Goal: Information Seeking & Learning: Learn about a topic

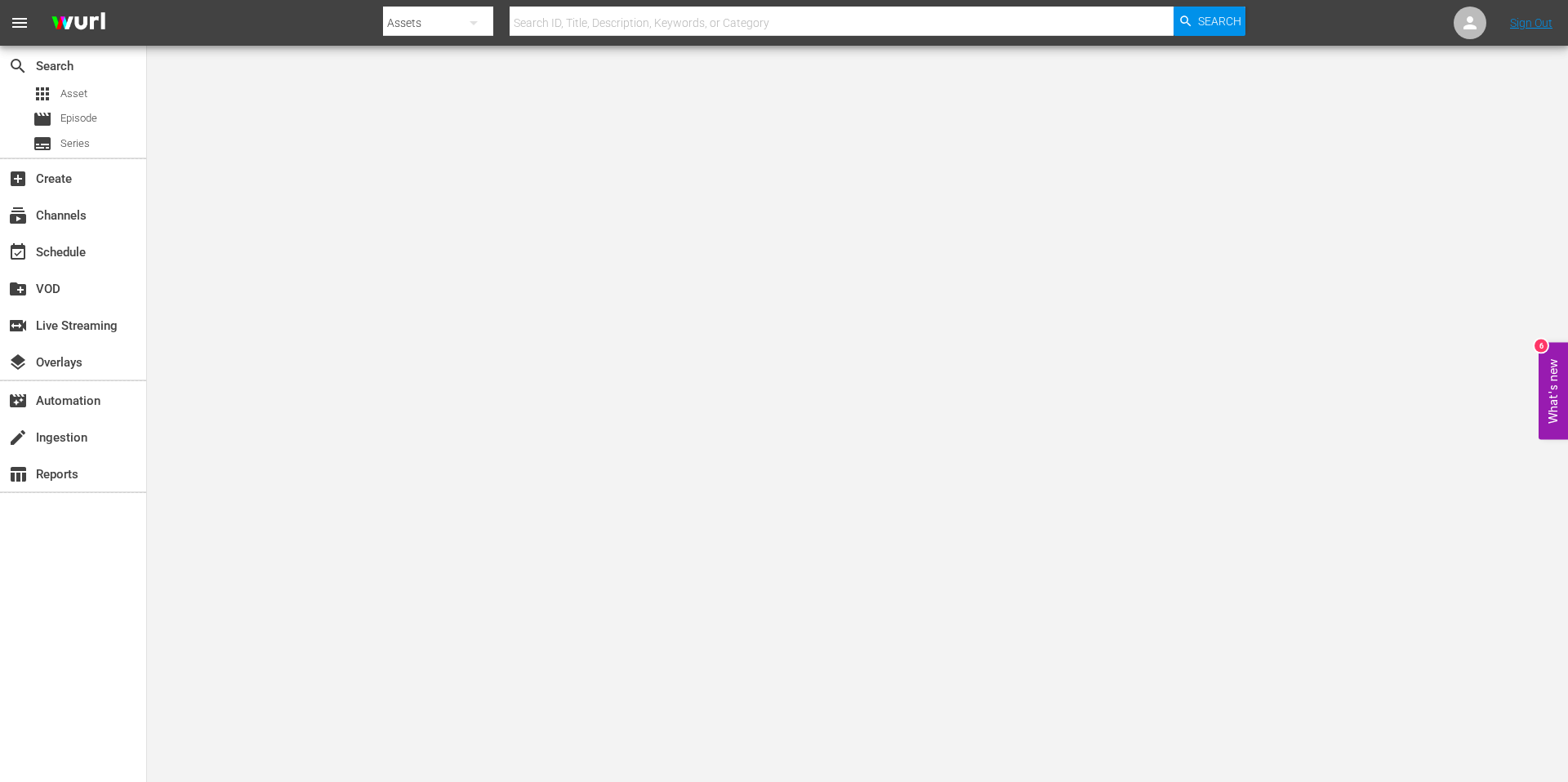
click at [593, 22] on input "text" at bounding box center [841, 22] width 664 height 39
type input "kokoro connect"
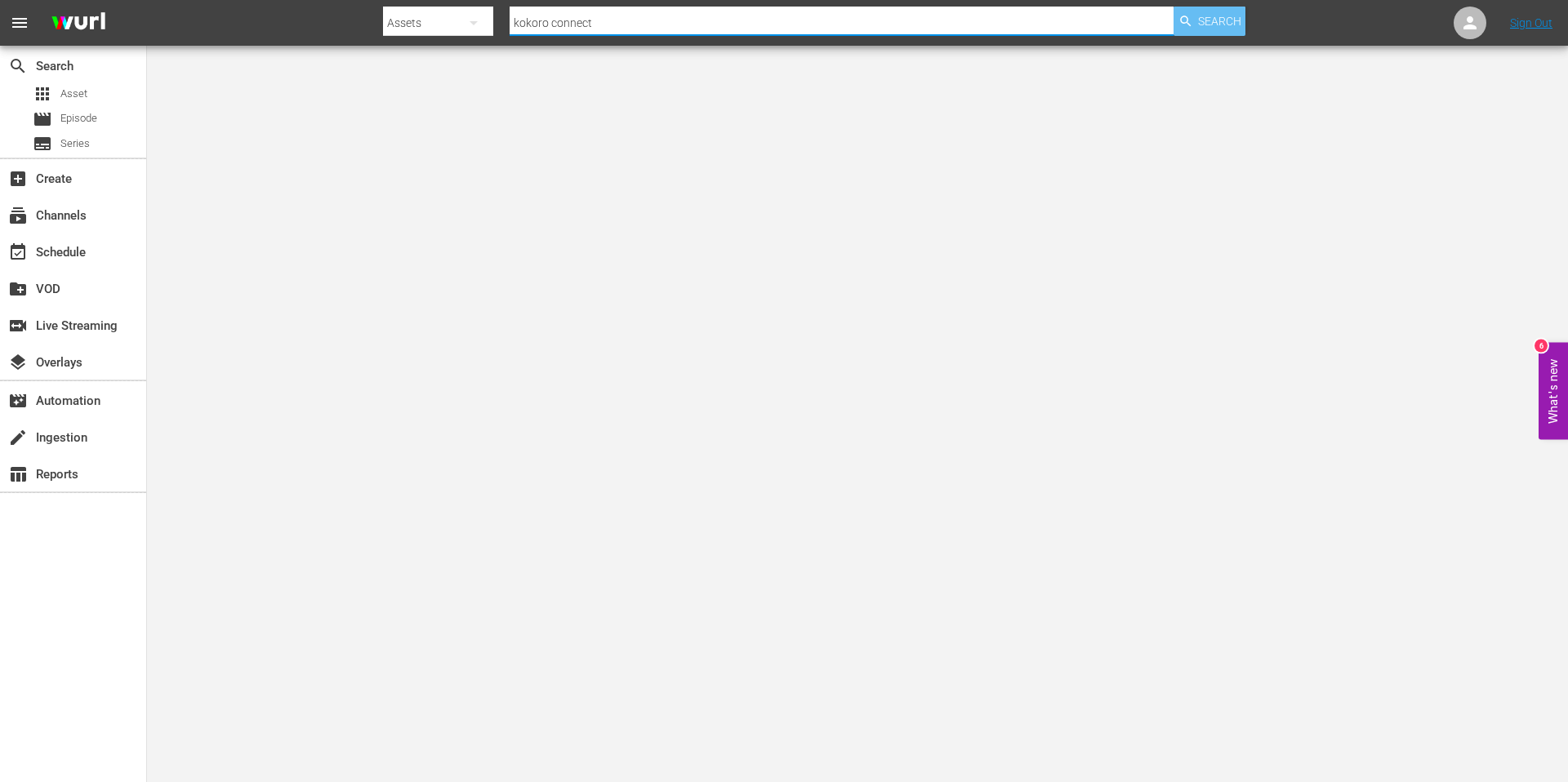
click at [1184, 19] on icon "button" at bounding box center [1186, 22] width 15 height 15
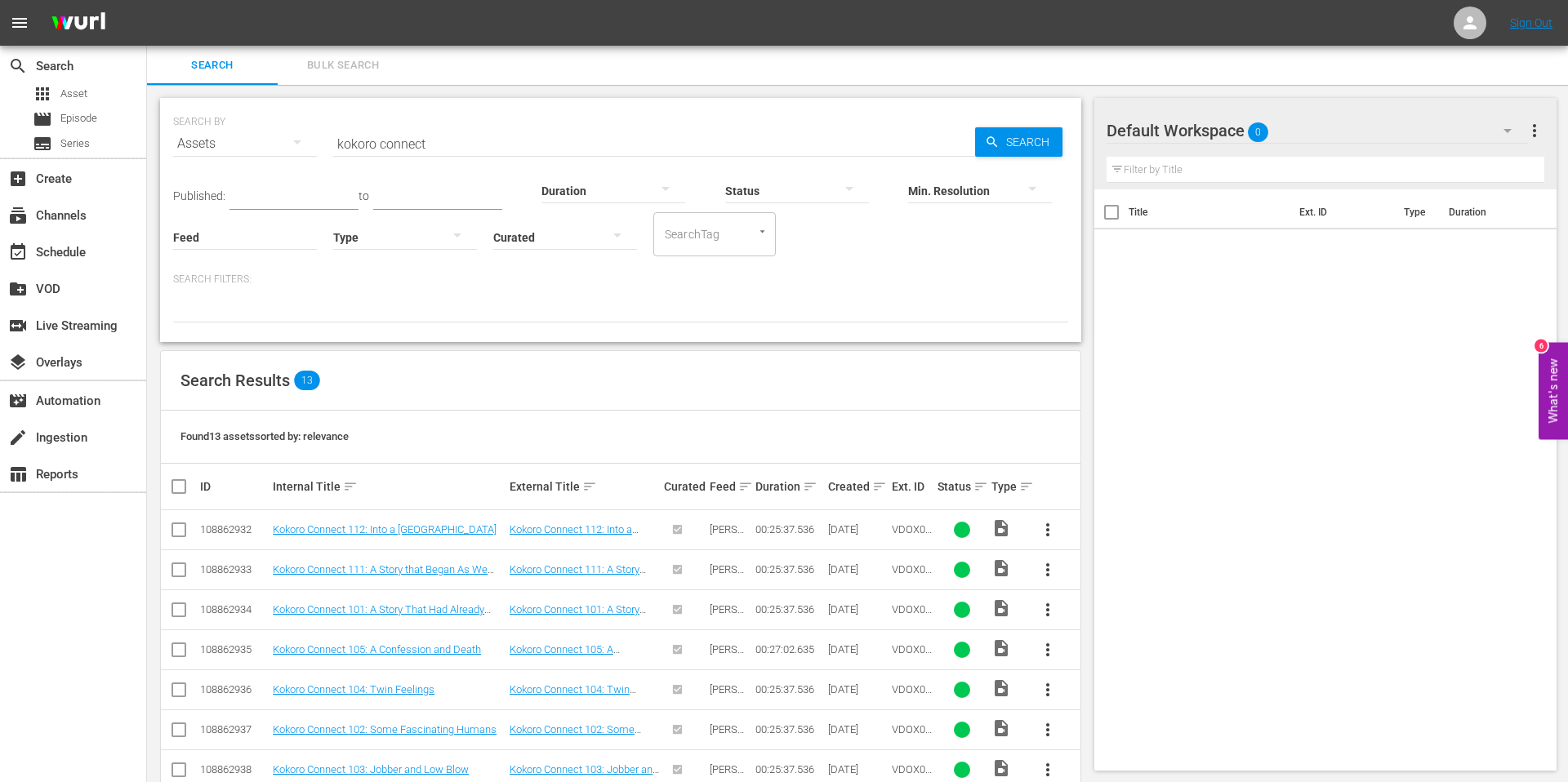
click at [351, 520] on td "Kokoro Connect 112: Into a Snowy City" at bounding box center [389, 530] width 237 height 40
click at [348, 537] on td "Kokoro Connect 112: Into a Snowy City" at bounding box center [389, 530] width 237 height 40
click at [348, 527] on link "Kokoro Connect 112: Into a Snowy City" at bounding box center [385, 529] width 224 height 12
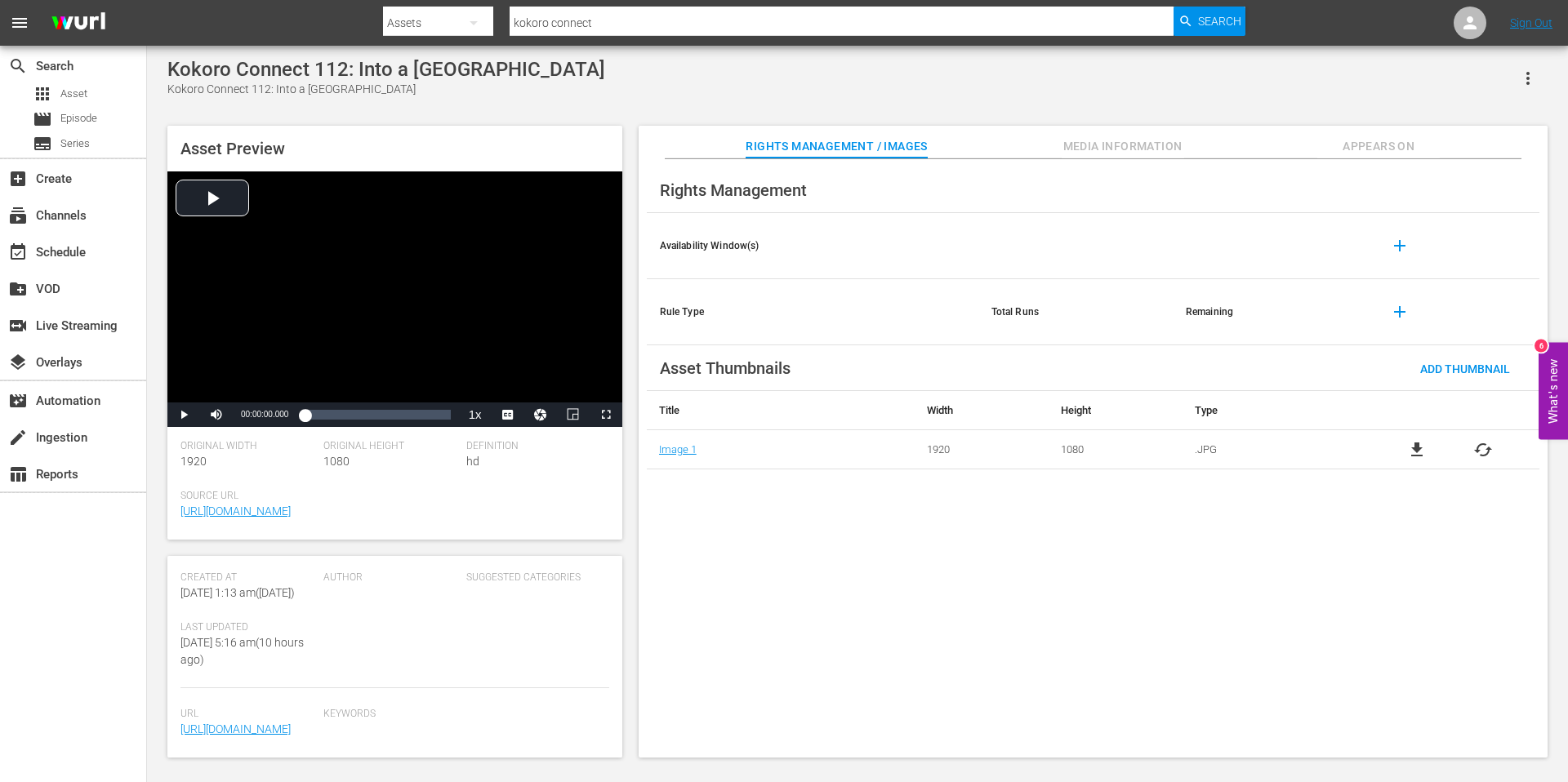
scroll to position [416, 0]
click at [1130, 144] on span "Media Information" at bounding box center [1123, 146] width 123 height 21
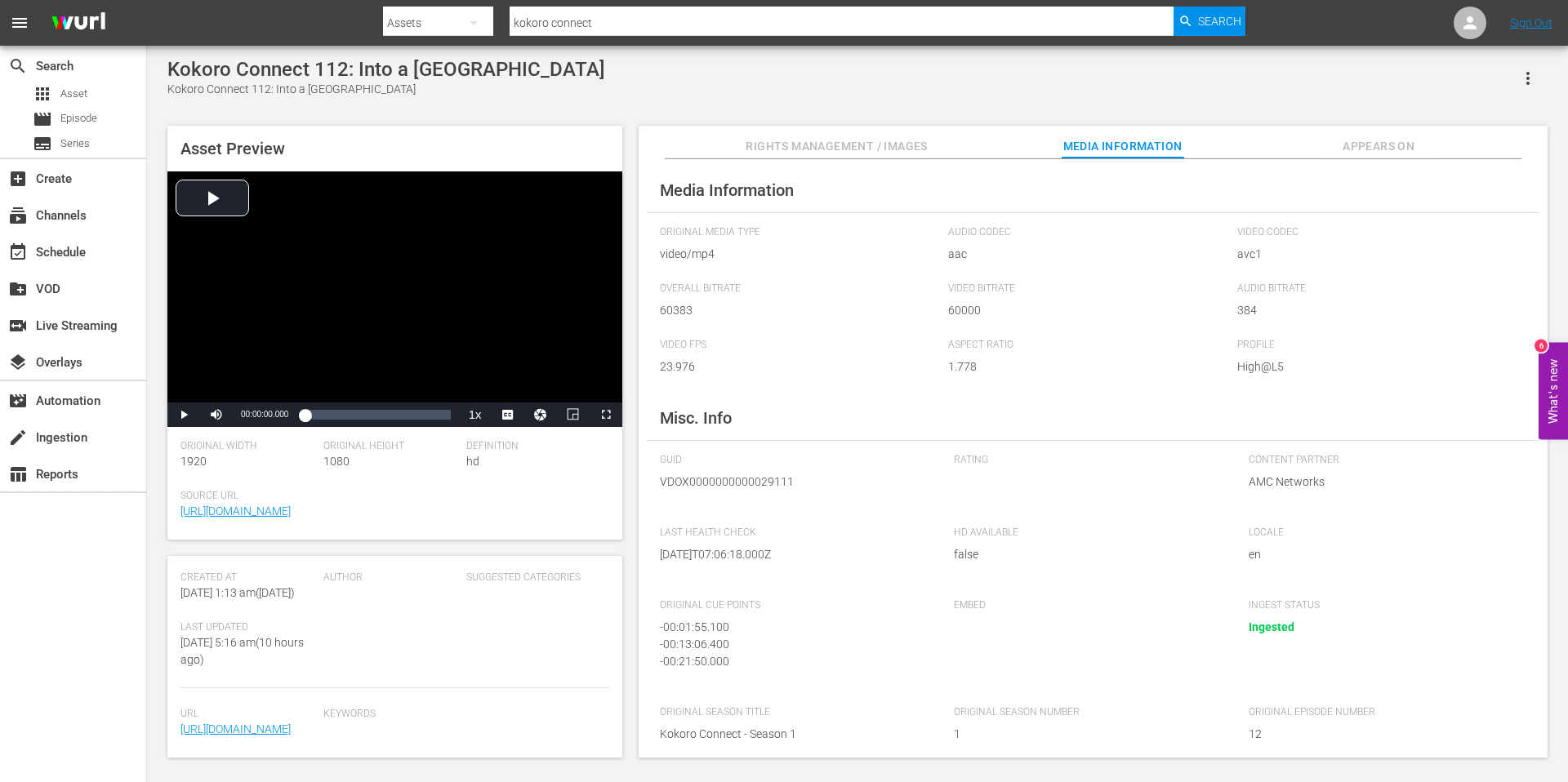
scroll to position [12, 0]
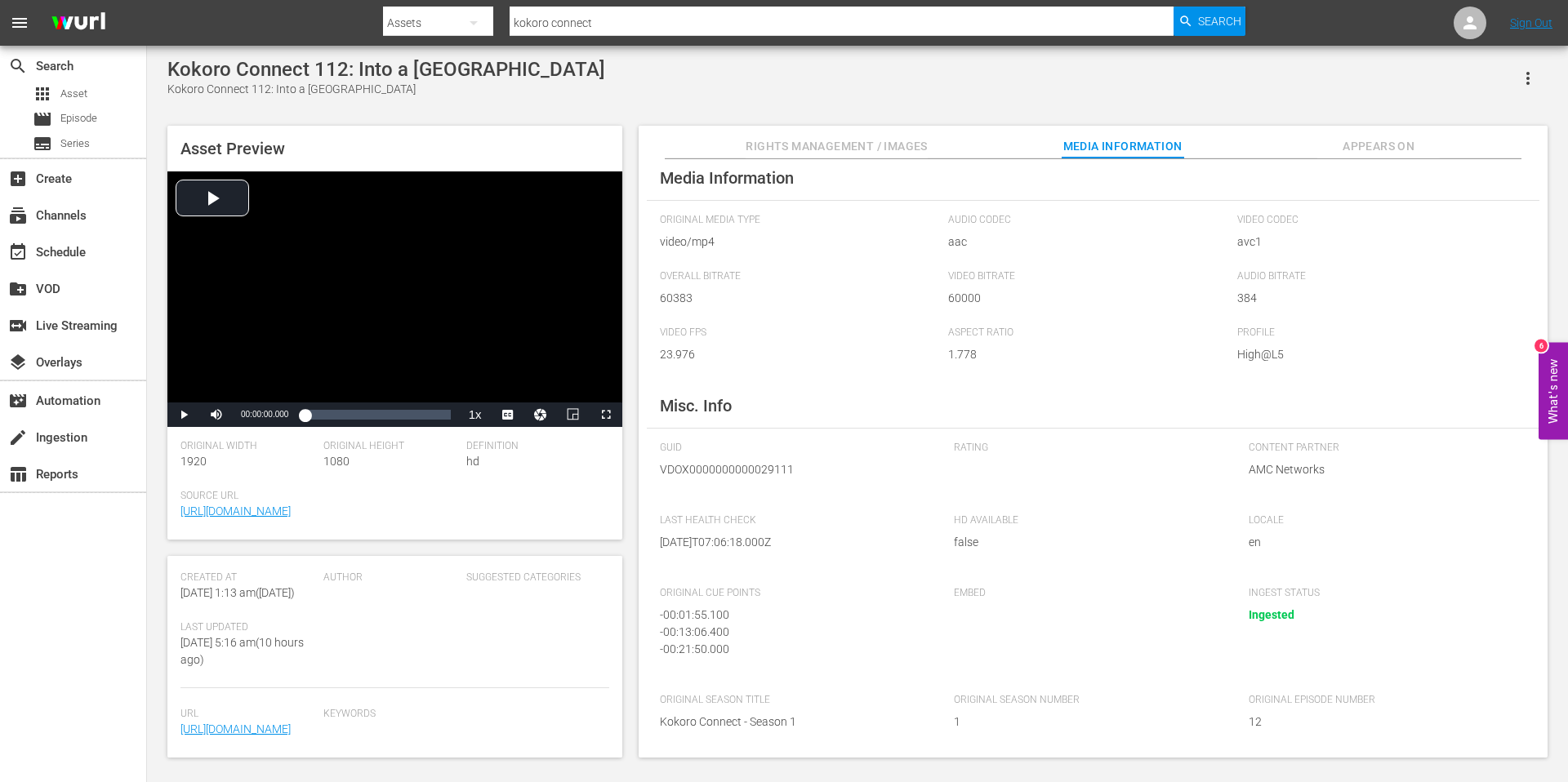
click at [1375, 154] on span "Appears On" at bounding box center [1378, 146] width 123 height 21
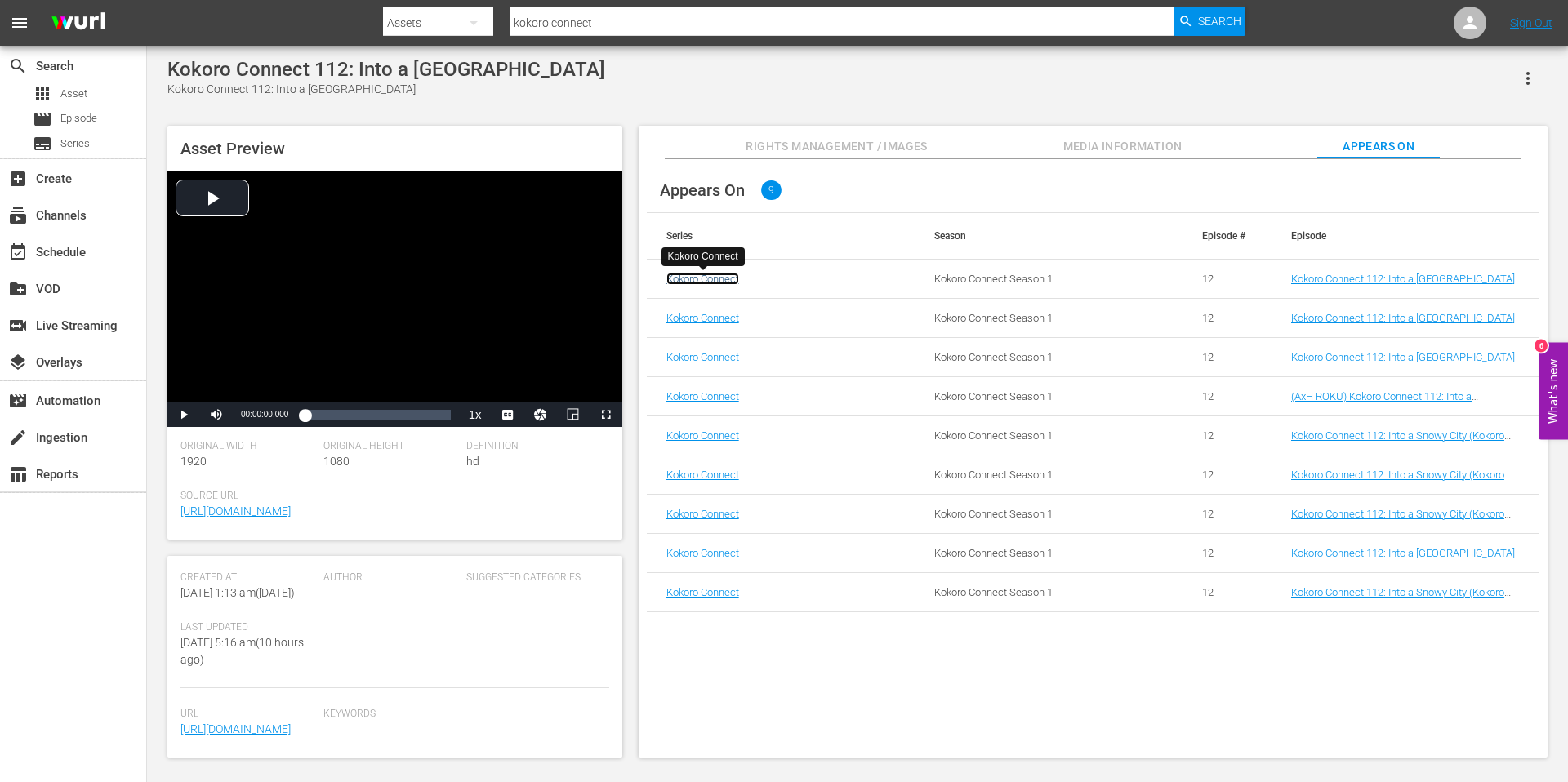
click at [699, 280] on link "Kokoro Connect" at bounding box center [703, 279] width 73 height 12
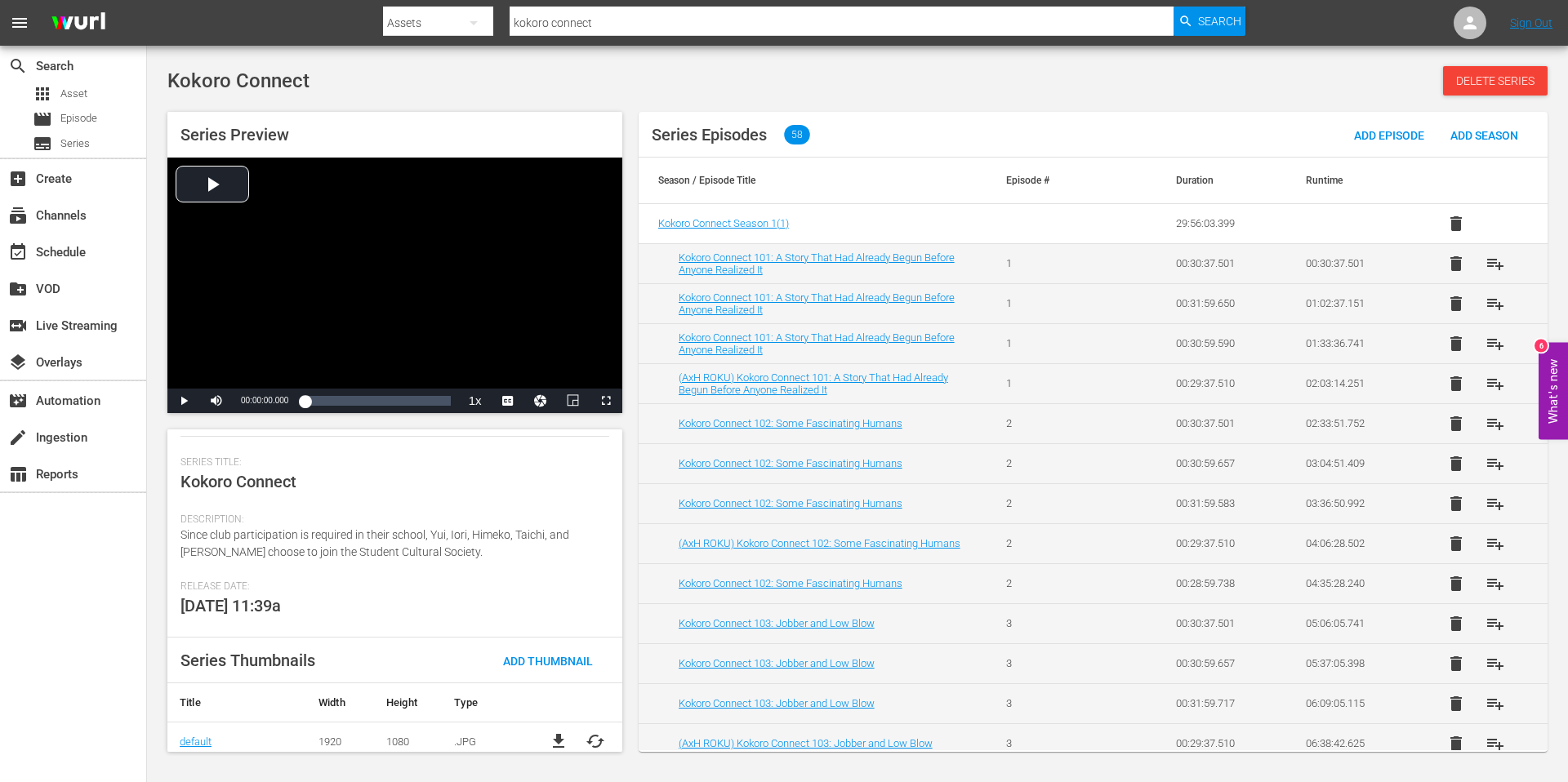
scroll to position [211, 0]
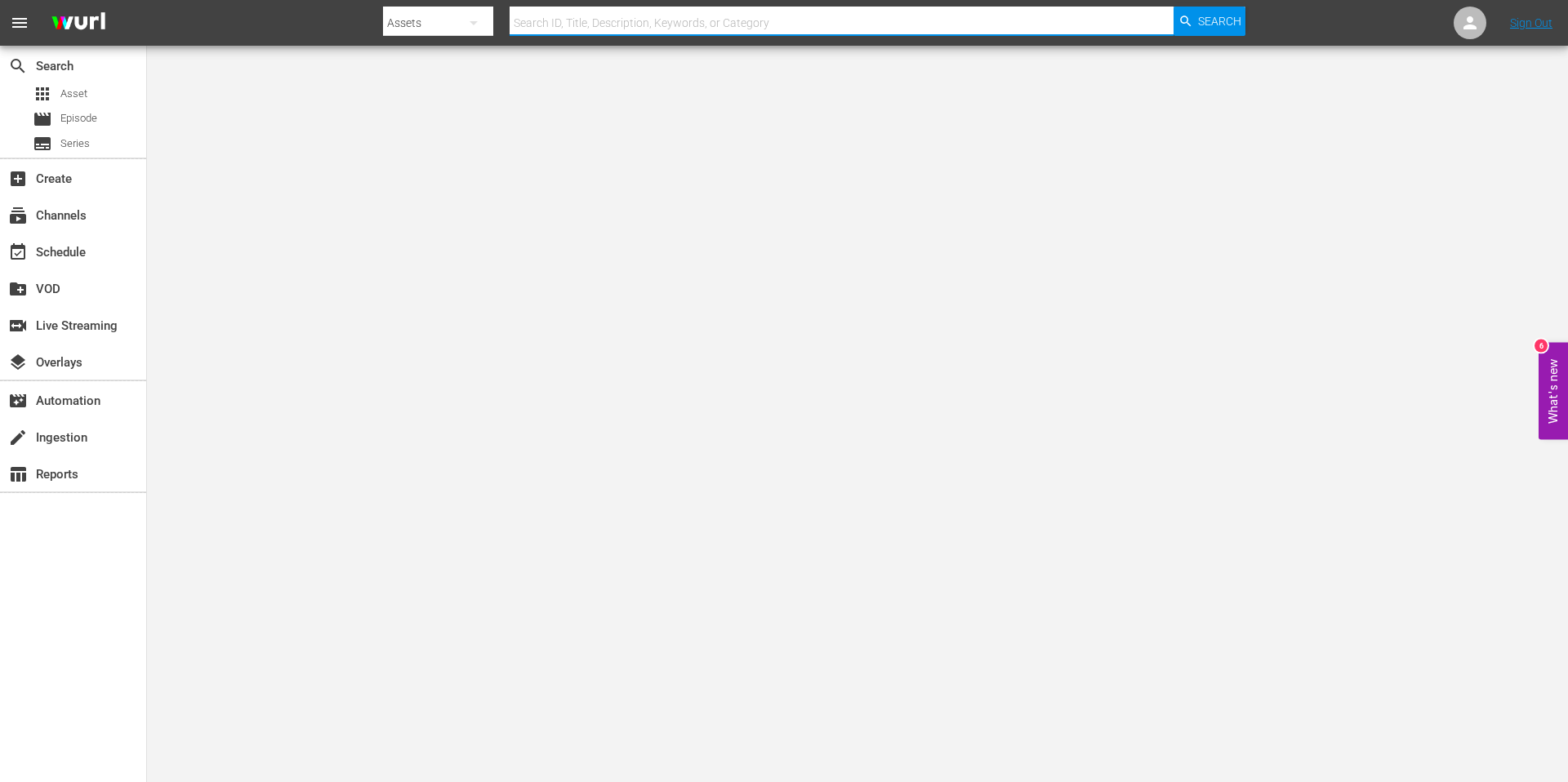
click at [554, 18] on input "text" at bounding box center [841, 22] width 664 height 39
paste input "US-56784624"
type input "US-56784624"
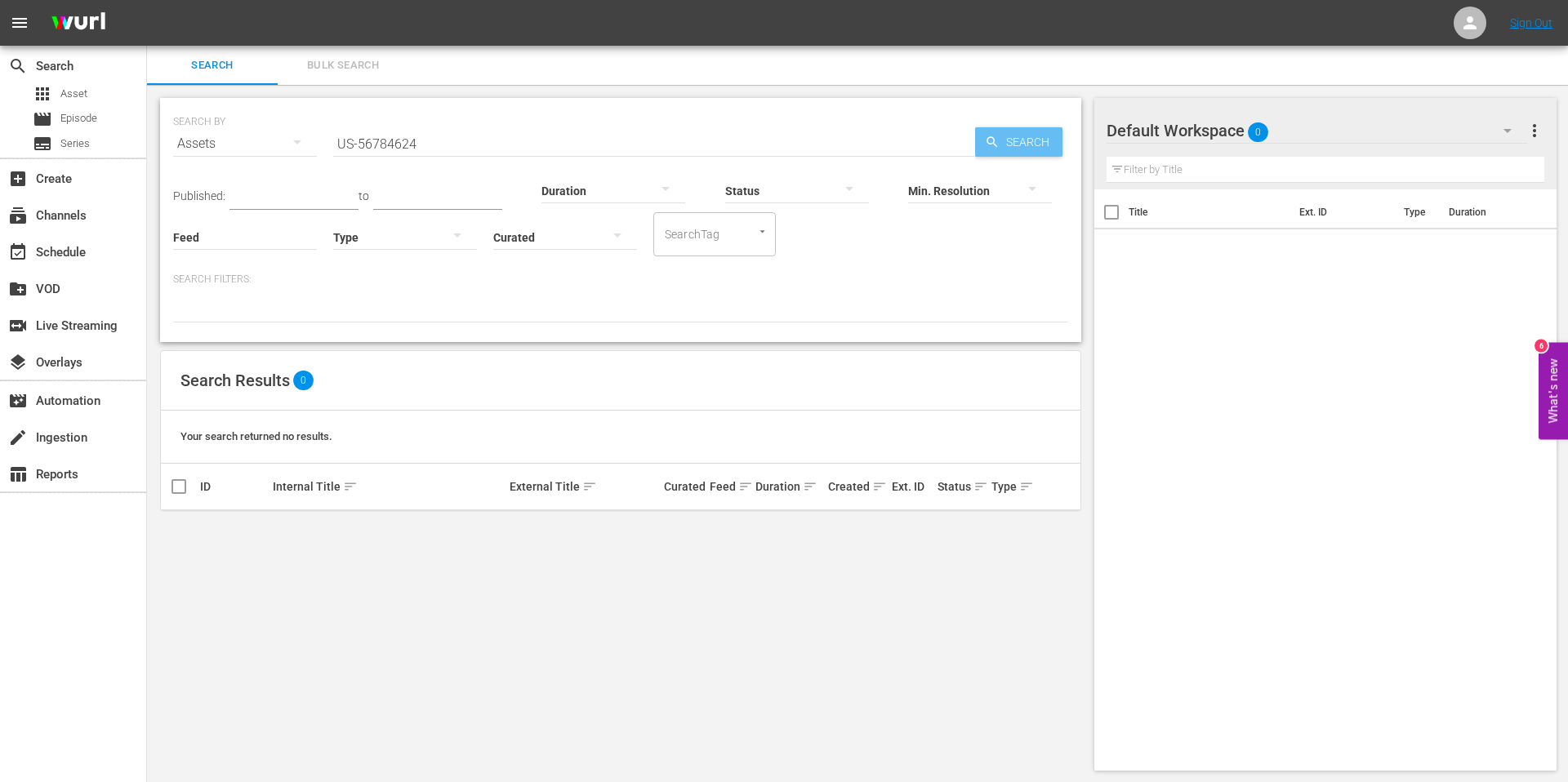
click at [977, 142] on div "Search" at bounding box center [1018, 142] width 87 height 29
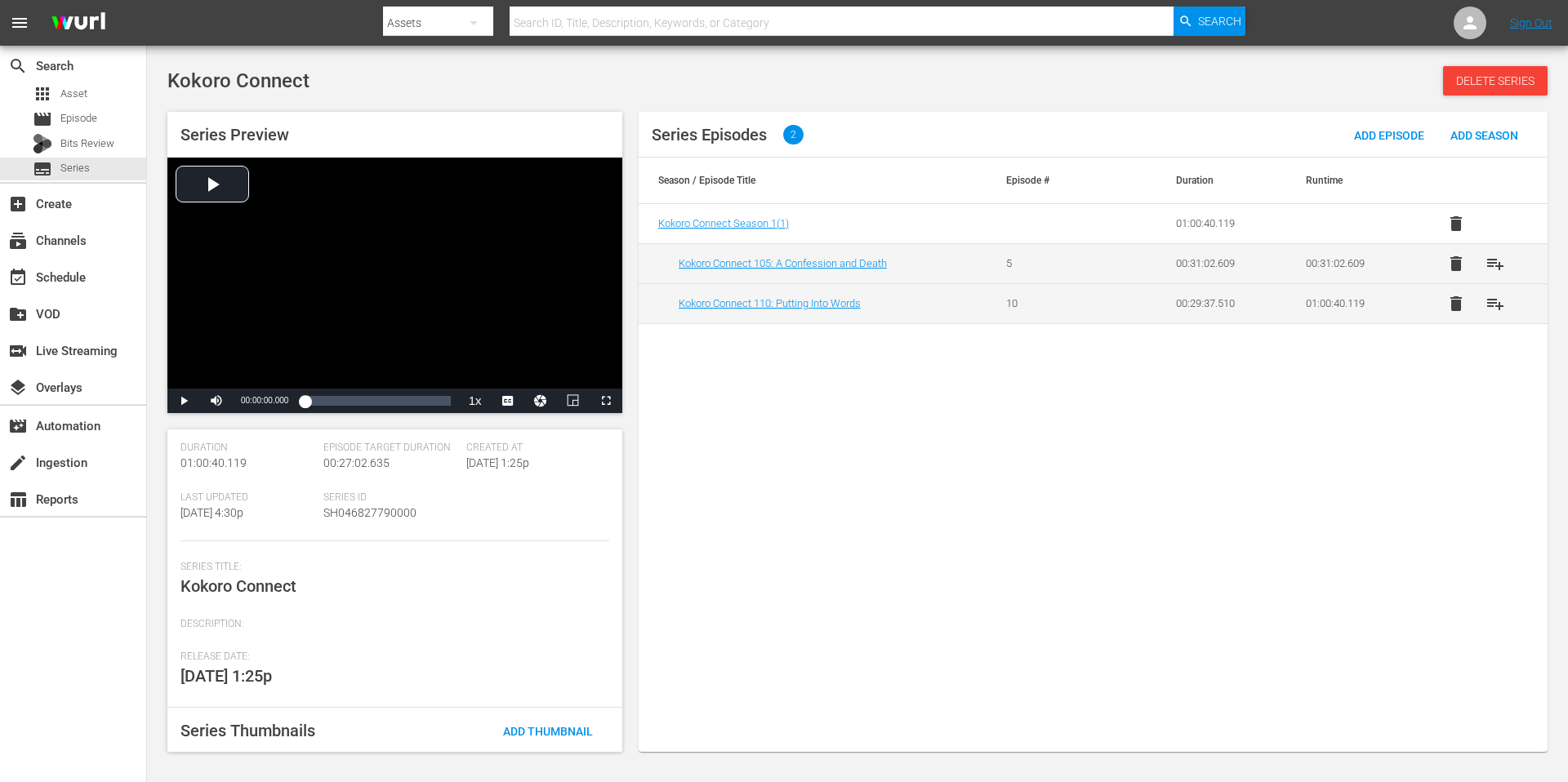
scroll to position [177, 0]
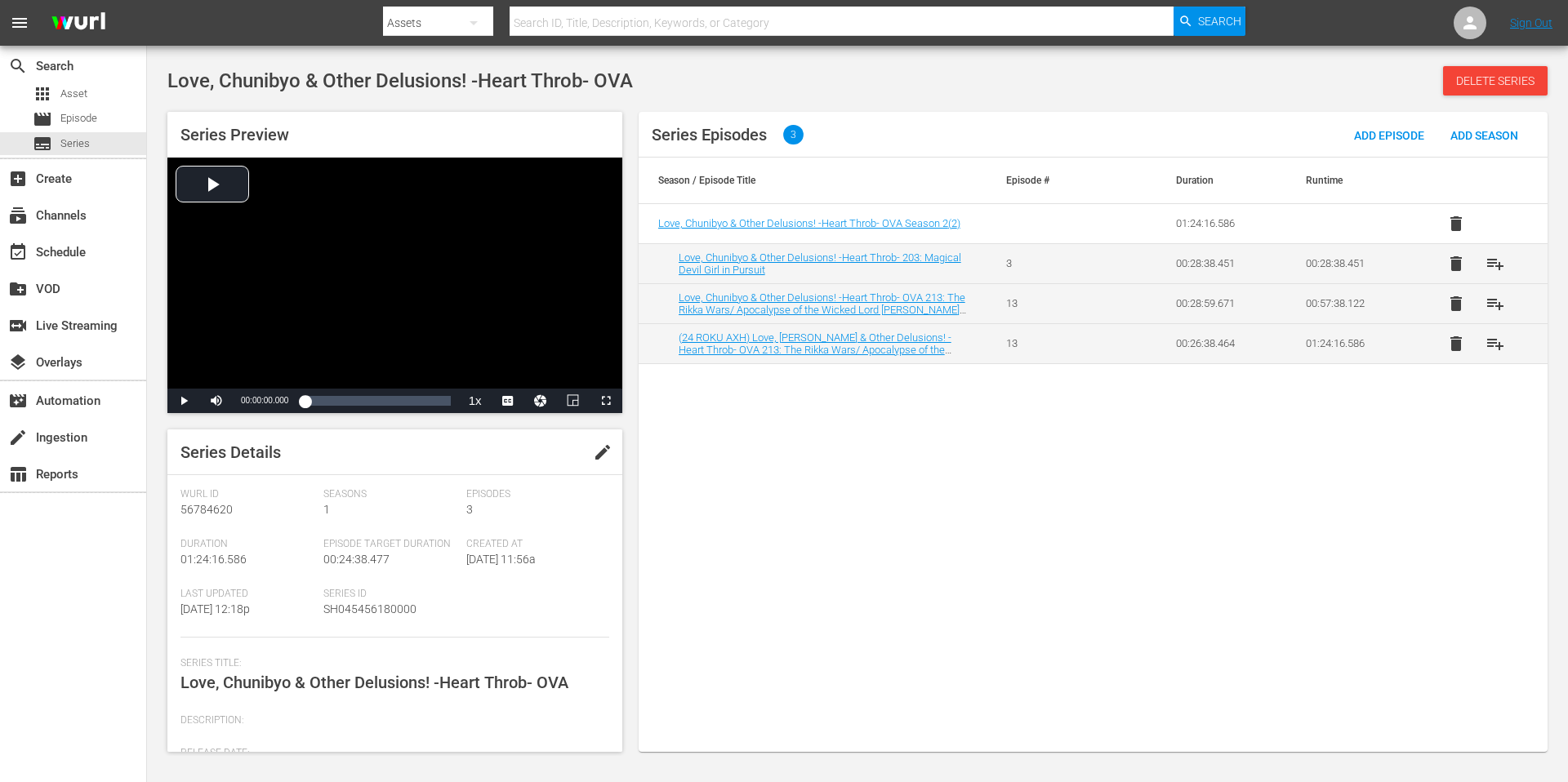
scroll to position [177, 0]
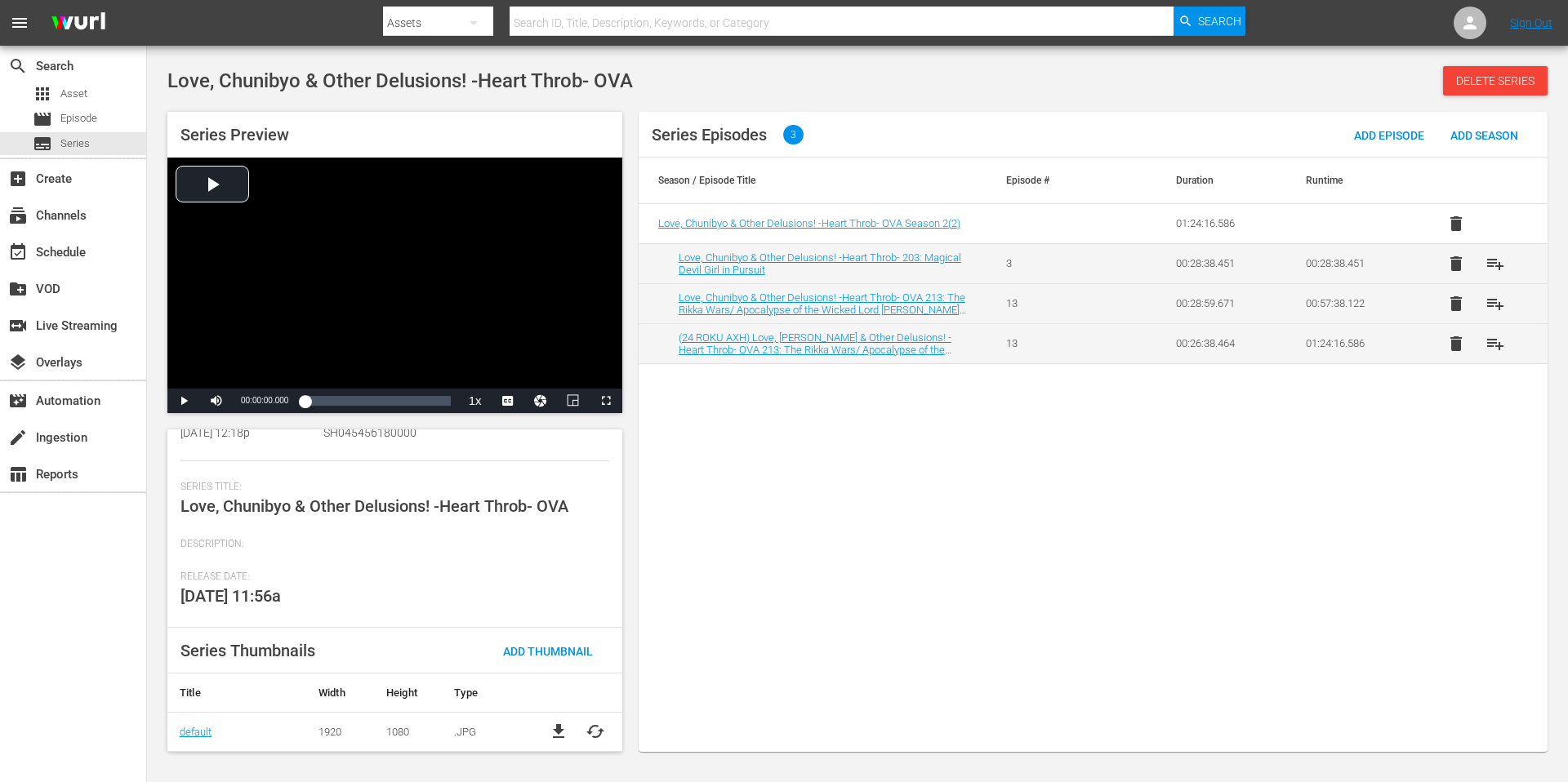
click at [451, 509] on span "Love, Chunibyo & Other Delusions! -Heart Throb- OVA" at bounding box center [375, 507] width 388 height 20
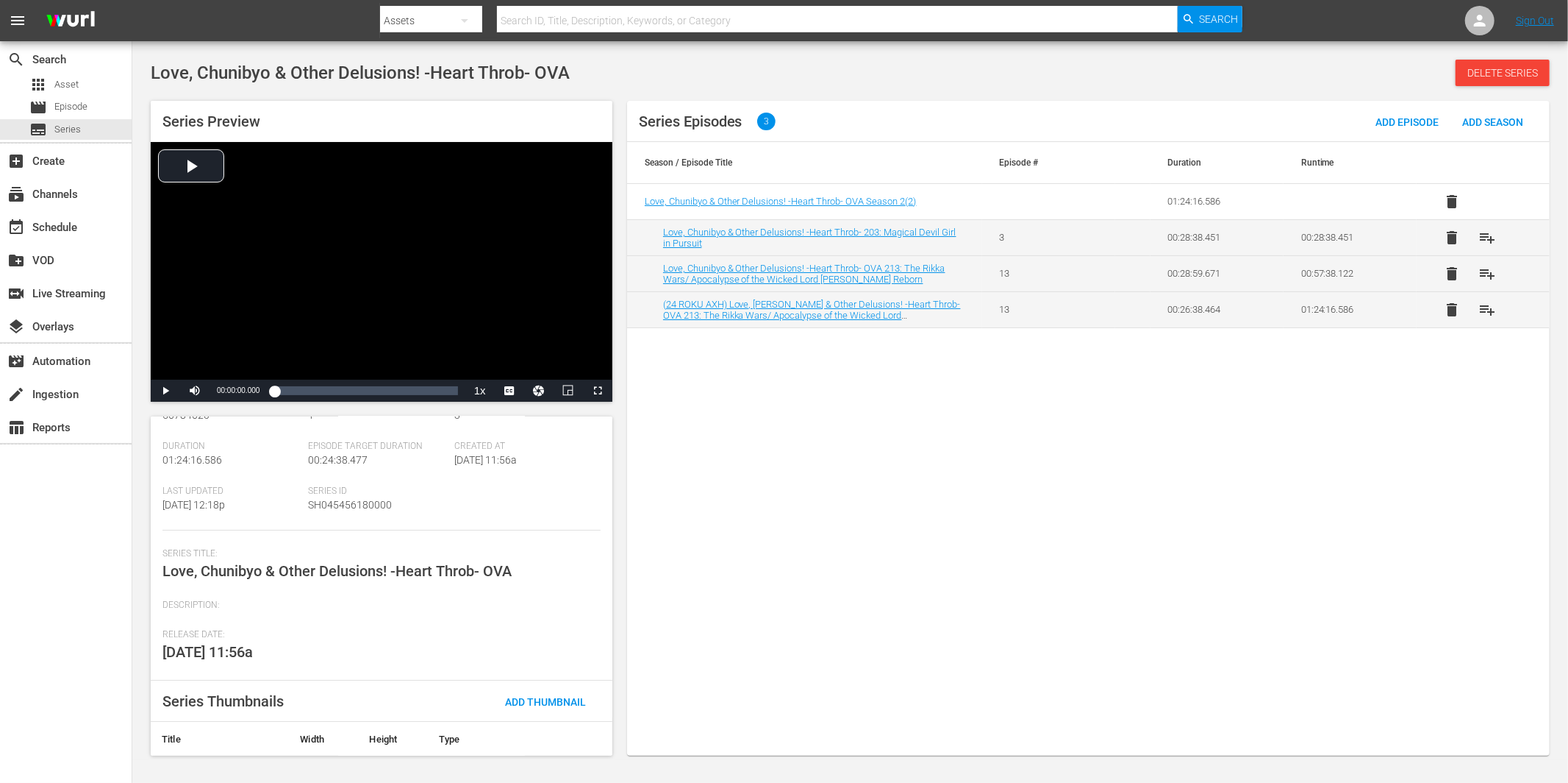
scroll to position [100, 0]
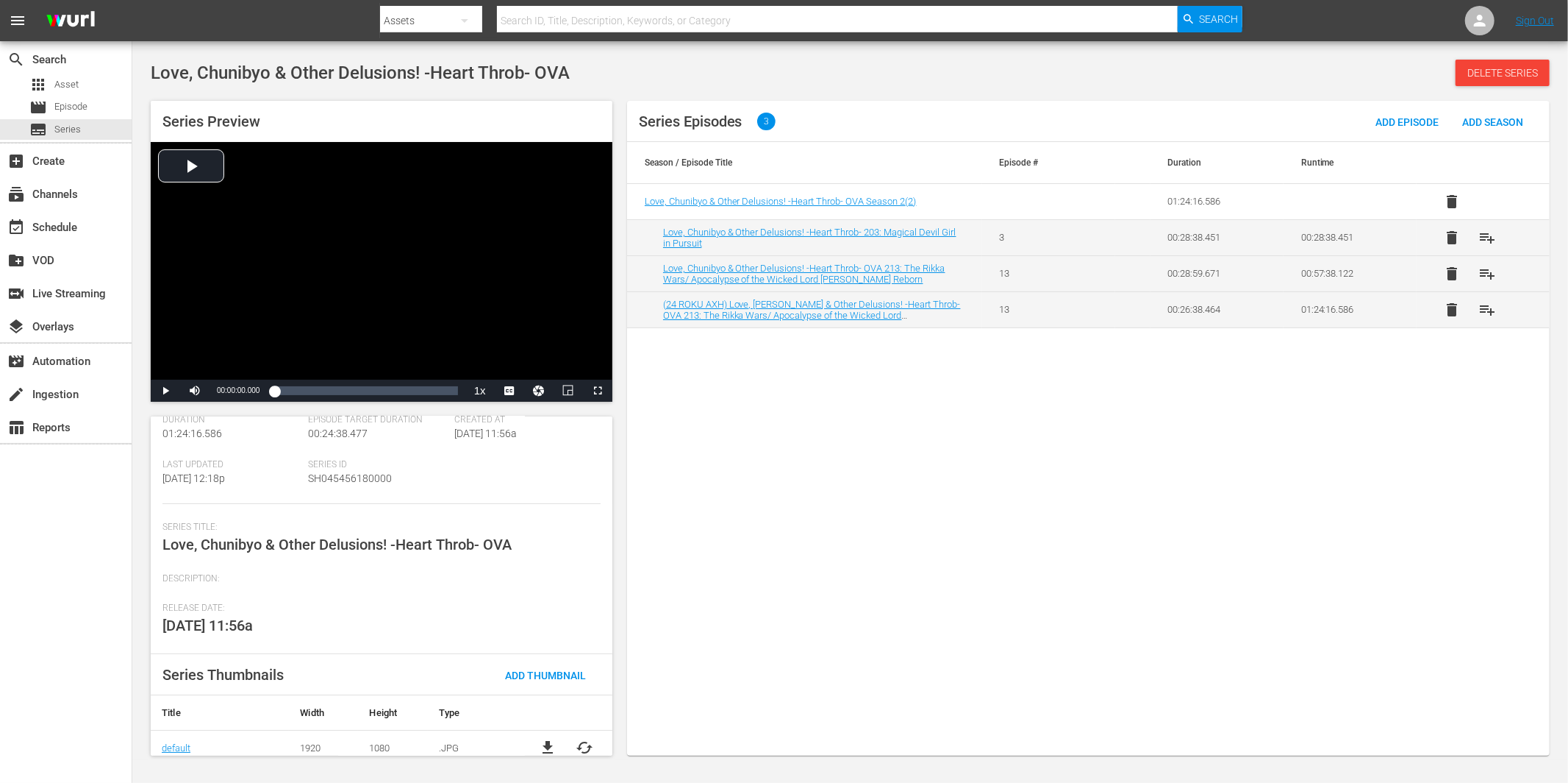
click at [701, 119] on span "Series Episodes" at bounding box center [691, 122] width 104 height 18
